Goal: Task Accomplishment & Management: Use online tool/utility

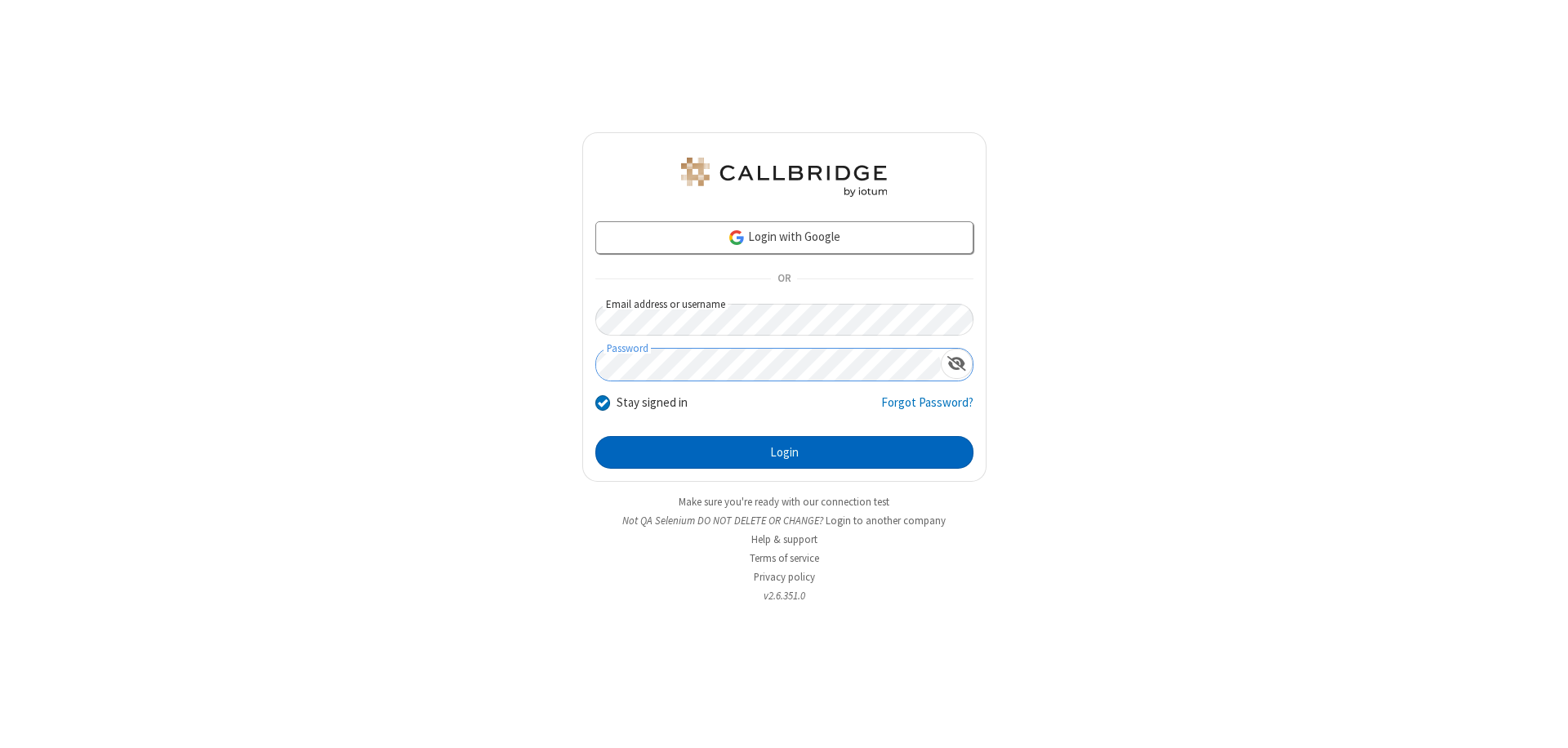
click at [784, 452] on button "Login" at bounding box center [784, 452] width 378 height 32
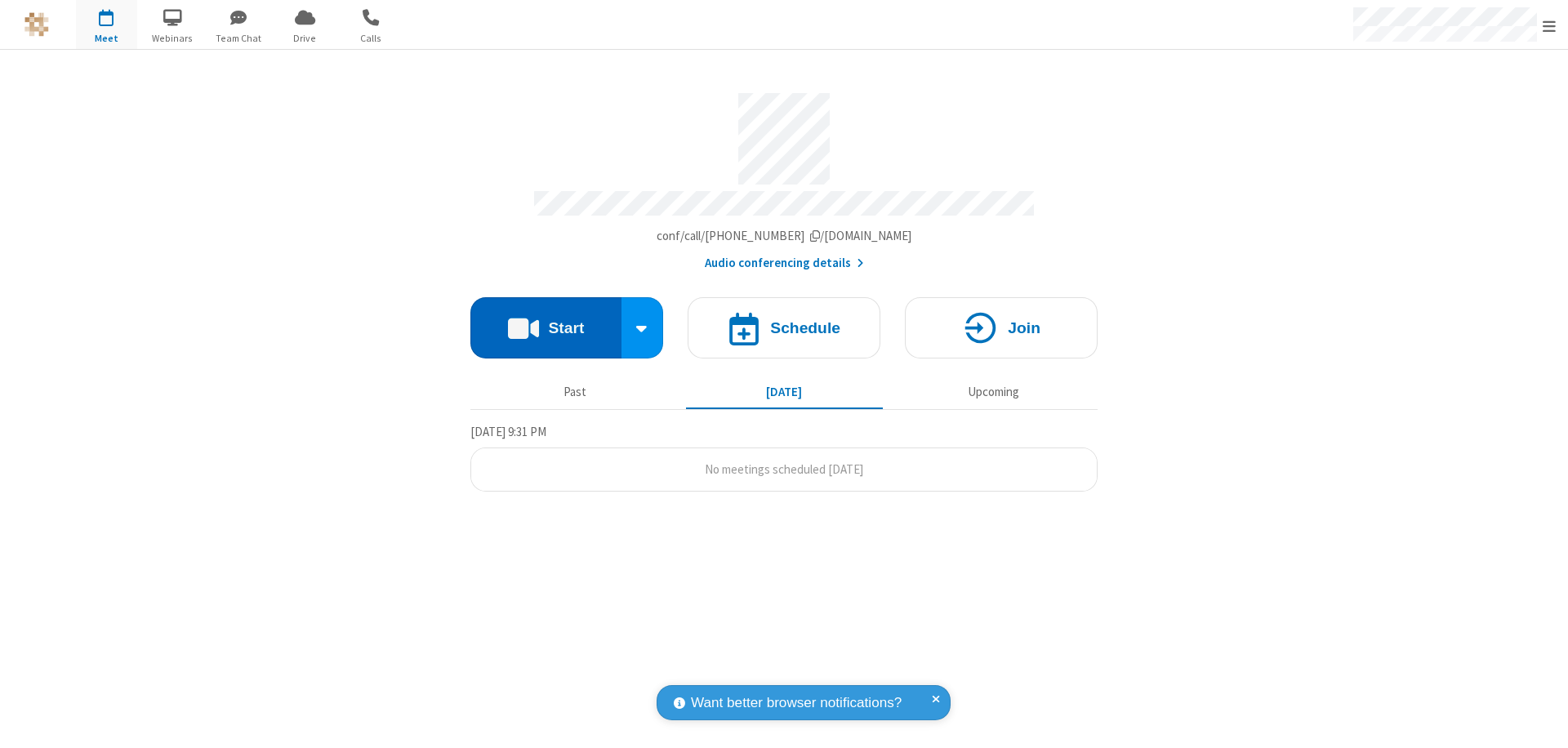
click at [545, 320] on button "Start" at bounding box center [546, 328] width 151 height 61
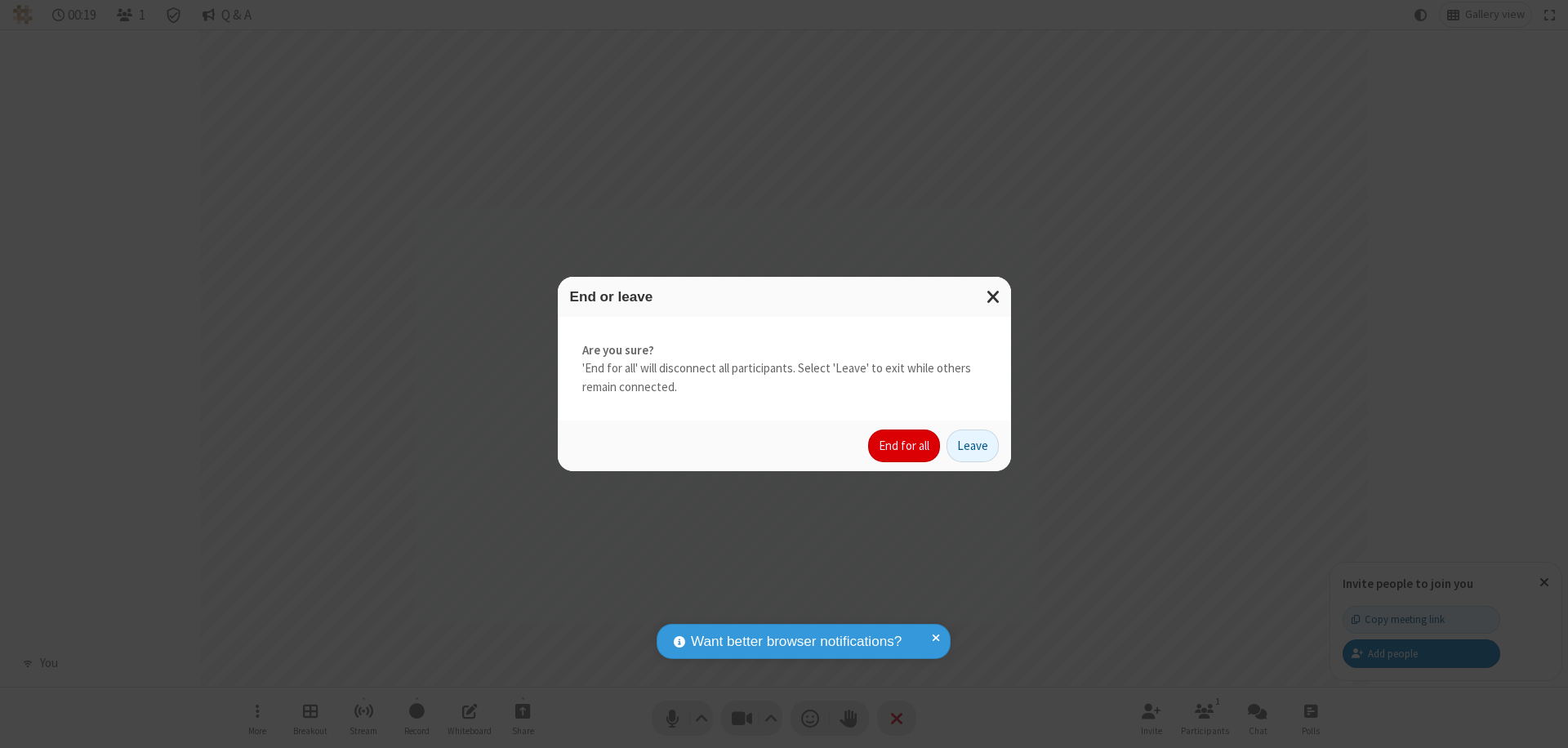
click at [905, 446] on button "End for all" at bounding box center [904, 445] width 72 height 32
